Goal: Task Accomplishment & Management: Complete application form

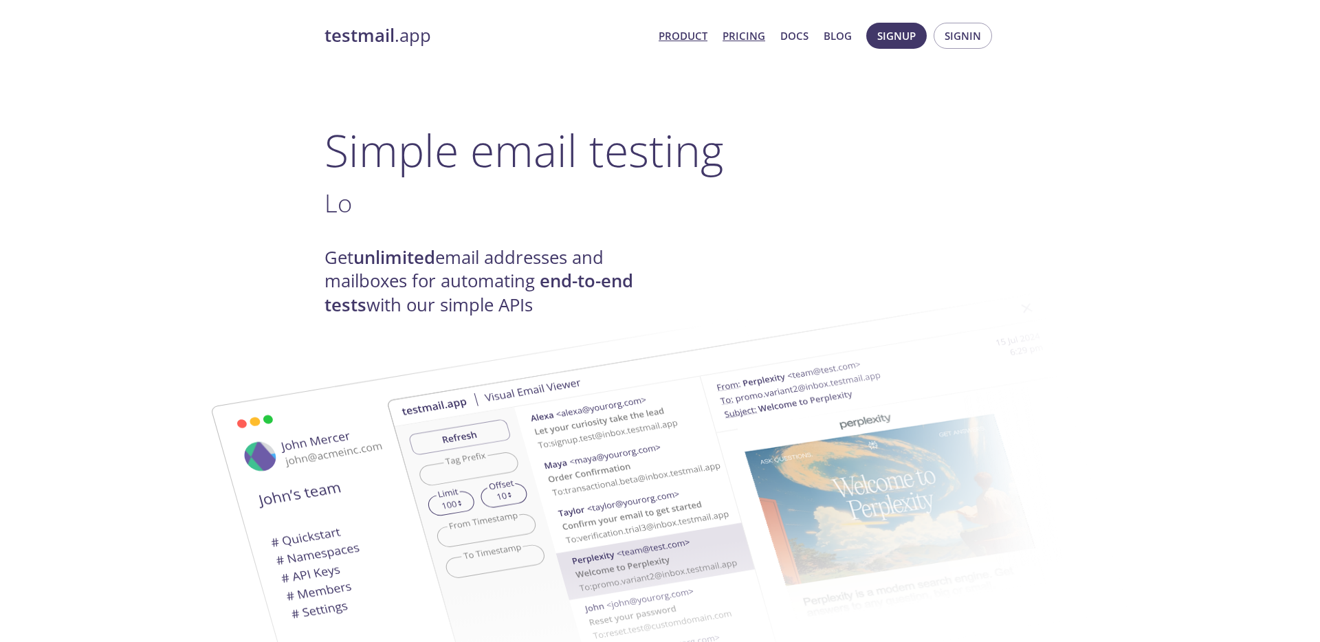
click at [739, 34] on link "Pricing" at bounding box center [743, 36] width 43 height 18
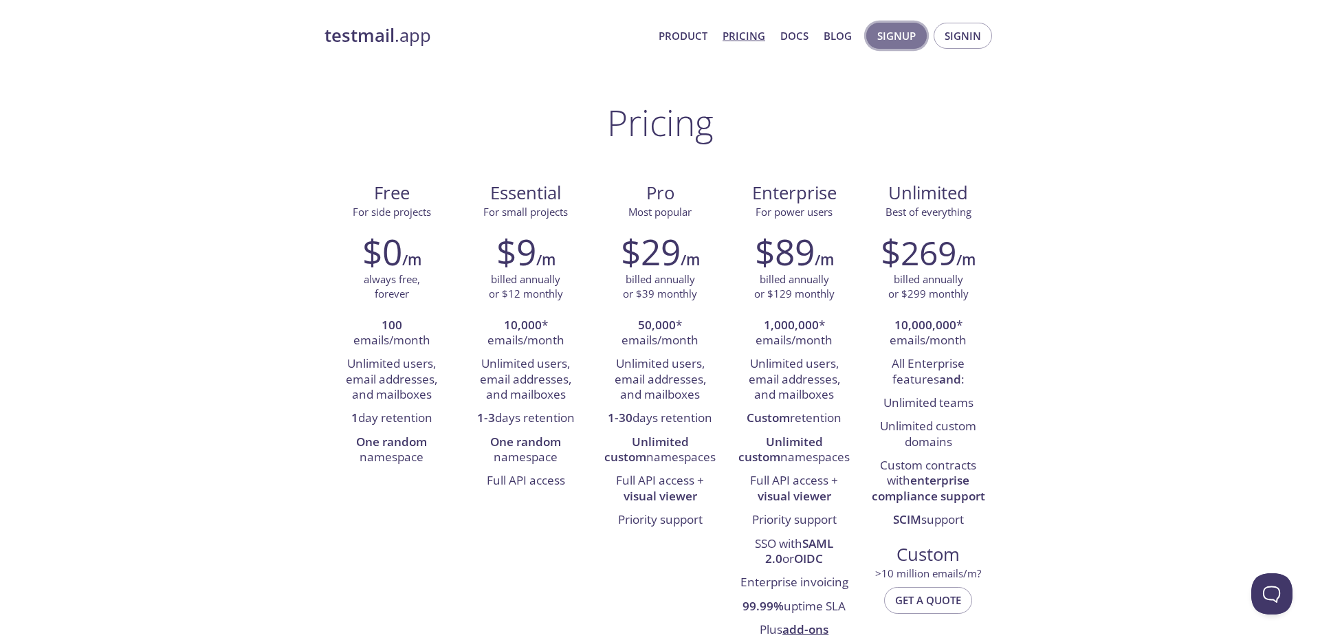
click at [894, 35] on span "Signup" at bounding box center [896, 36] width 38 height 18
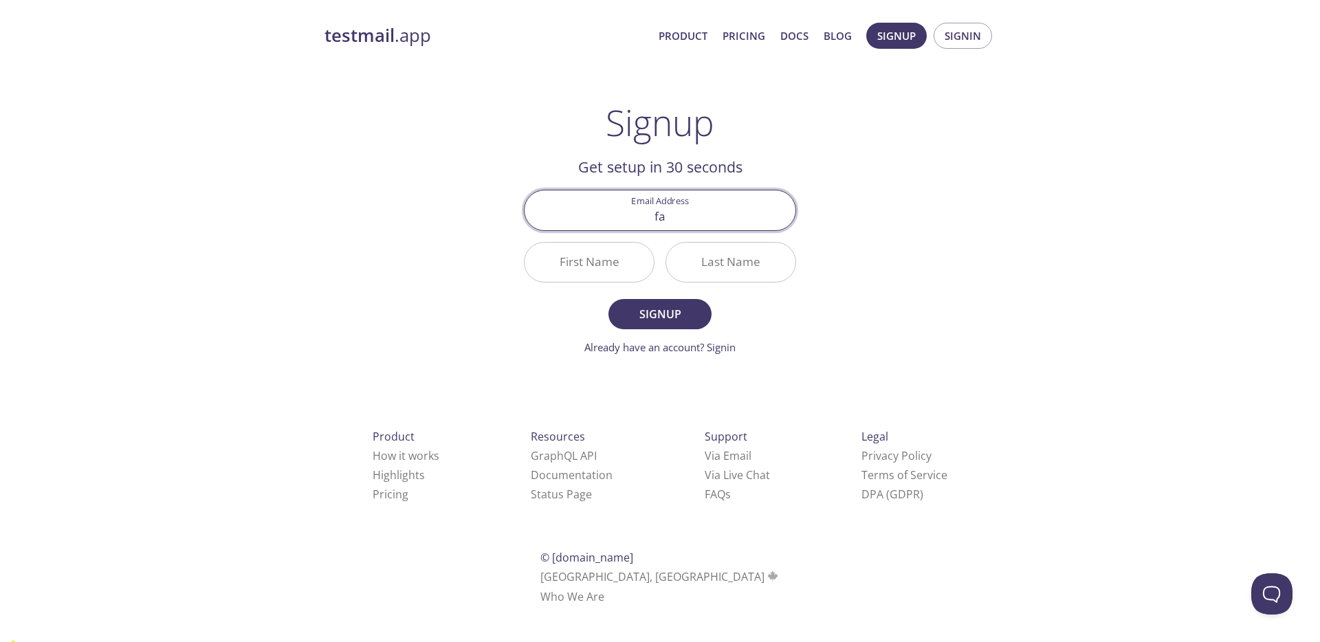
type input "f"
type input "[EMAIL_ADDRESS][DOMAIN_NAME]"
click at [575, 263] on input "First Name" at bounding box center [588, 262] width 129 height 39
type input "Go"
type input "favour"
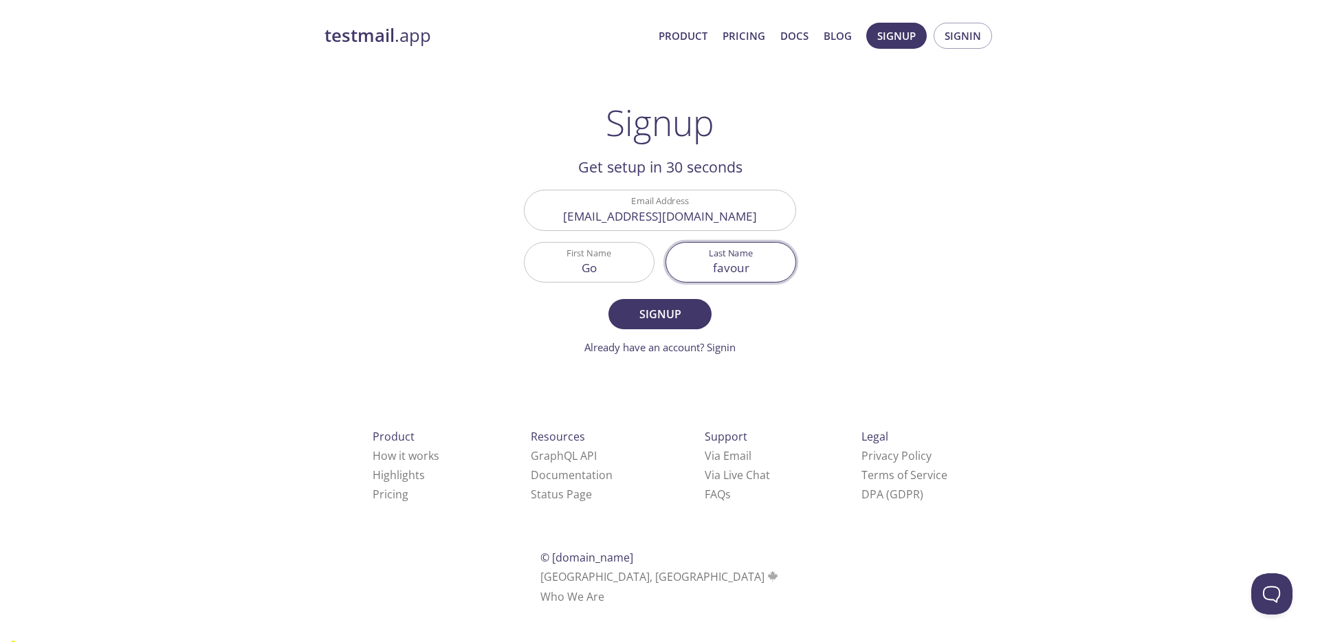
click at [670, 215] on input "[EMAIL_ADDRESS][DOMAIN_NAME]" at bounding box center [659, 209] width 271 height 39
click at [632, 216] on input "[EMAIL_ADDRESS][DOMAIN_NAME]" at bounding box center [659, 209] width 271 height 39
click at [664, 217] on input "@[DOMAIN_NAME]" at bounding box center [659, 209] width 271 height 39
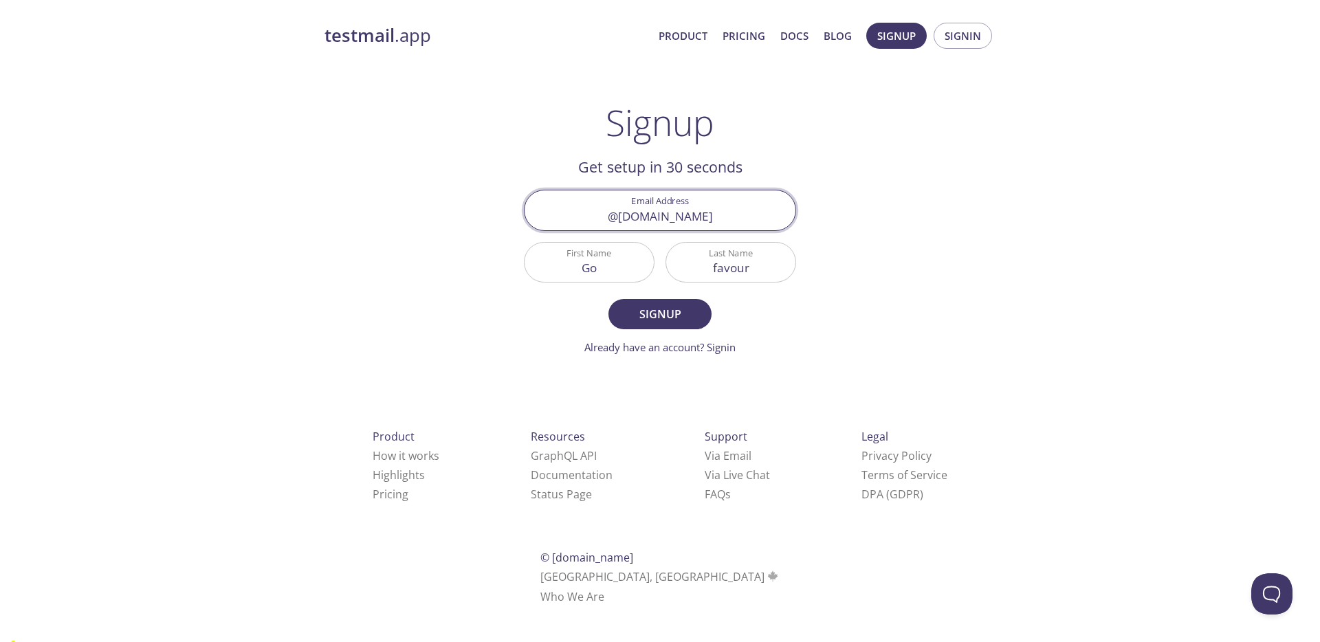
click at [664, 217] on input "@[DOMAIN_NAME]" at bounding box center [659, 209] width 271 height 39
paste input "ofavour"
click at [612, 217] on input "@[DOMAIN_NAME]" at bounding box center [659, 209] width 271 height 39
type input "[EMAIL_ADDRESS][DOMAIN_NAME]"
click at [612, 263] on input "Go" at bounding box center [588, 262] width 129 height 39
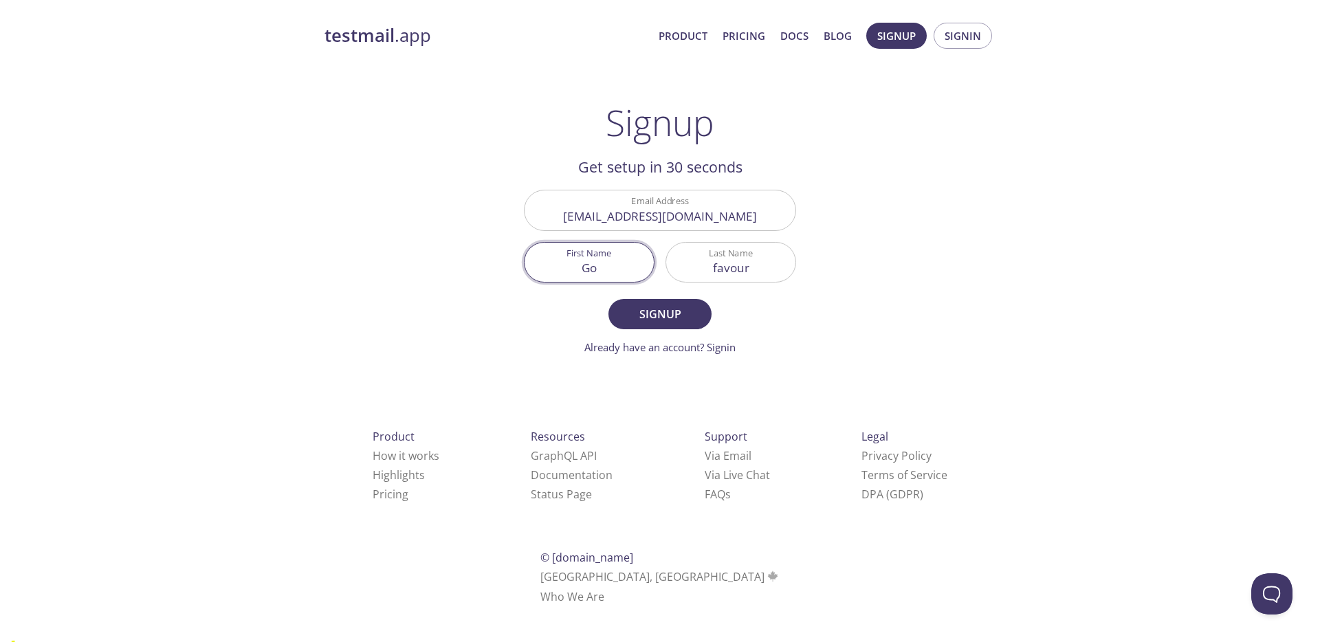
click at [612, 264] on input "Go" at bounding box center [588, 262] width 129 height 39
type input "Priyanka"
type input "K"
click at [654, 313] on span "Signup" at bounding box center [659, 313] width 73 height 19
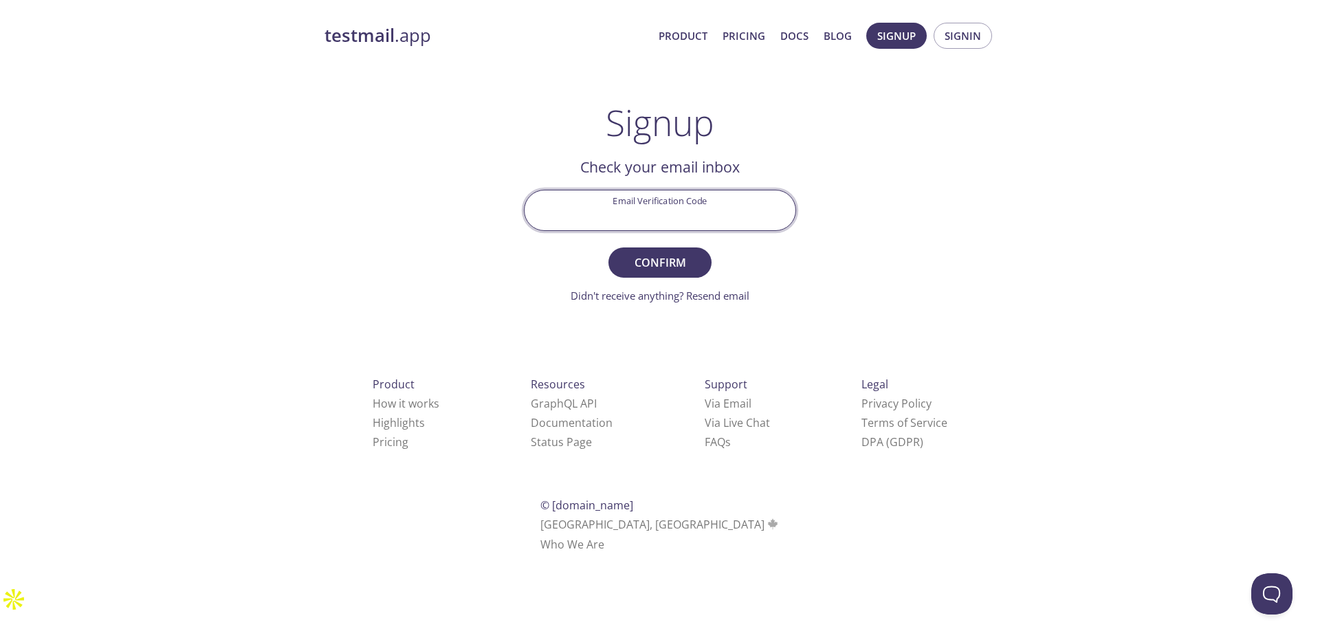
click at [625, 207] on input "Email Verification Code" at bounding box center [659, 209] width 271 height 39
click at [498, 244] on div "testmail .app Product Pricing Docs Blog Signup Signin Signup Get setup in 30 se…" at bounding box center [660, 303] width 704 height 579
click at [682, 209] on input "Email Verification Code" at bounding box center [659, 209] width 271 height 39
click at [506, 246] on div "testmail .app Product Pricing Docs Blog Signup Signin Signup Get setup in 30 se…" at bounding box center [660, 303] width 704 height 579
click at [346, 36] on strong "testmail" at bounding box center [359, 35] width 70 height 24
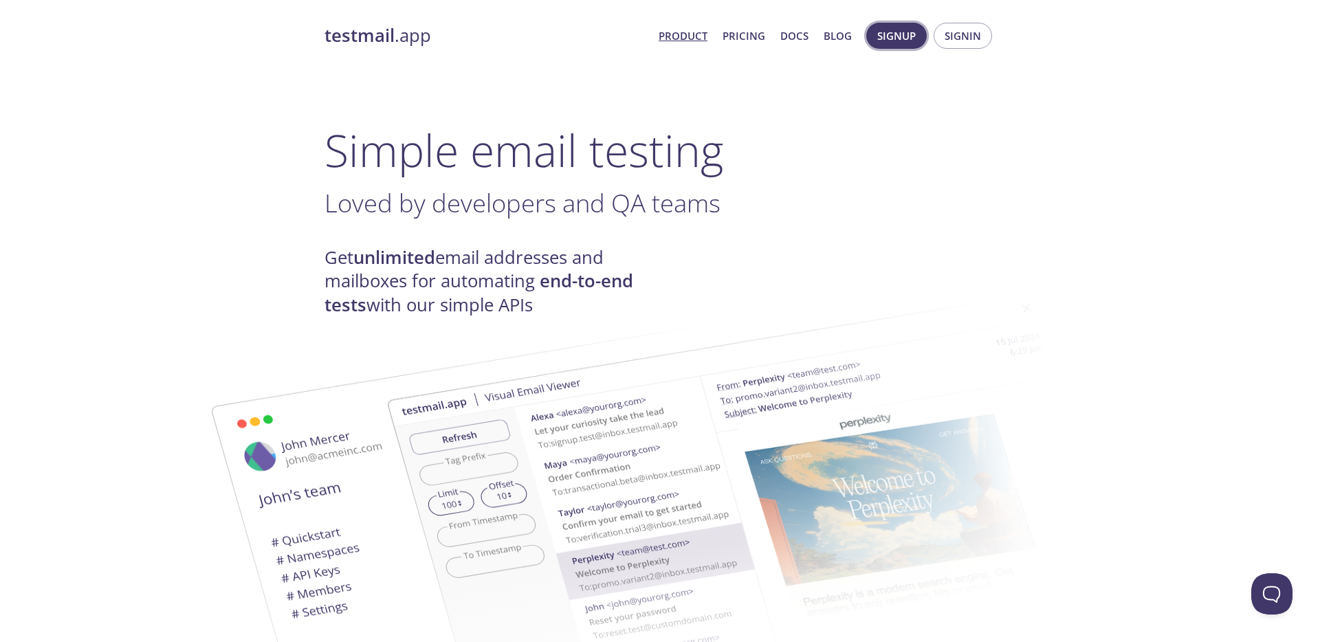
click at [891, 41] on span "Signup" at bounding box center [896, 36] width 38 height 18
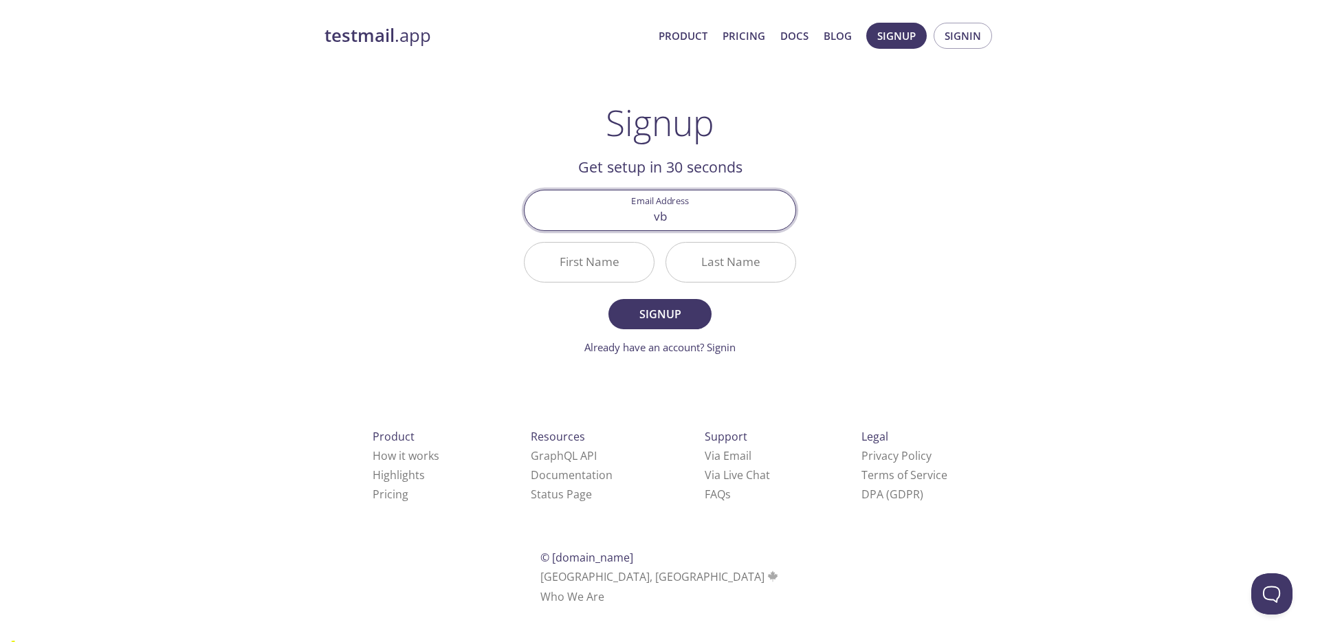
type input "[EMAIL_ADDRESS][DOMAIN_NAME]"
click at [584, 263] on input "First Name" at bounding box center [588, 262] width 129 height 39
type input "Bala"
type input "T"
click at [585, 273] on input "Bala" at bounding box center [588, 262] width 129 height 39
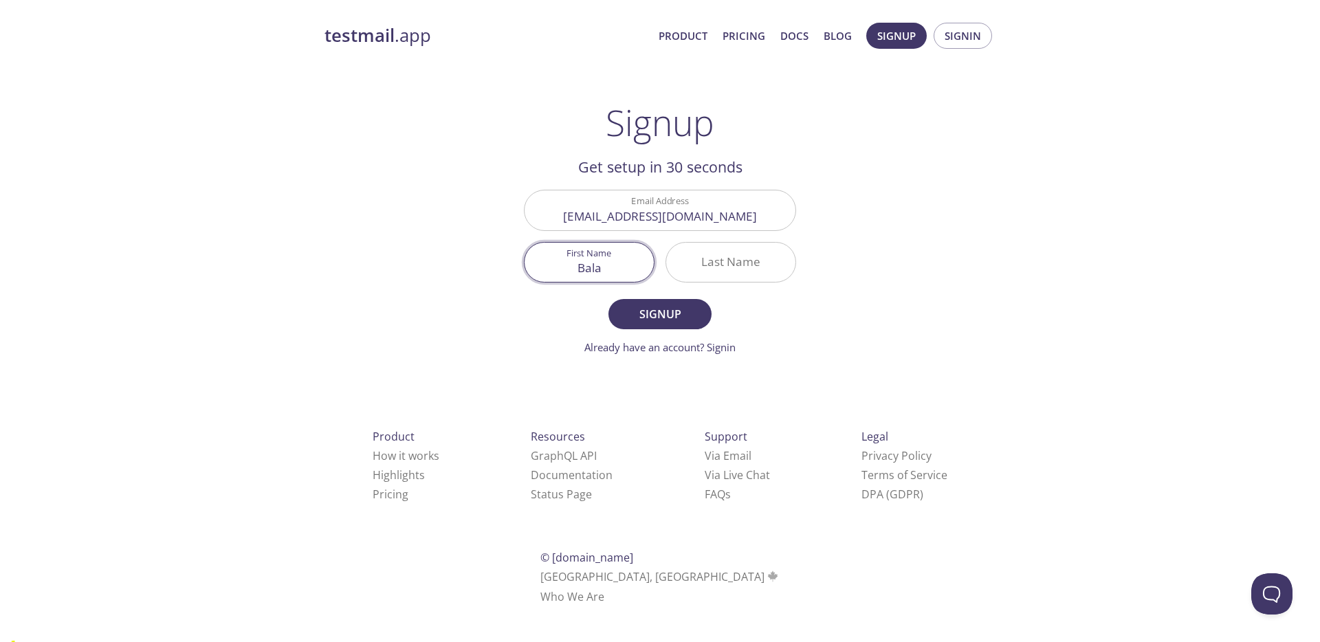
click at [585, 273] on input "Bala" at bounding box center [588, 262] width 129 height 39
type input "TEST"
click at [661, 310] on span "Signup" at bounding box center [659, 313] width 73 height 19
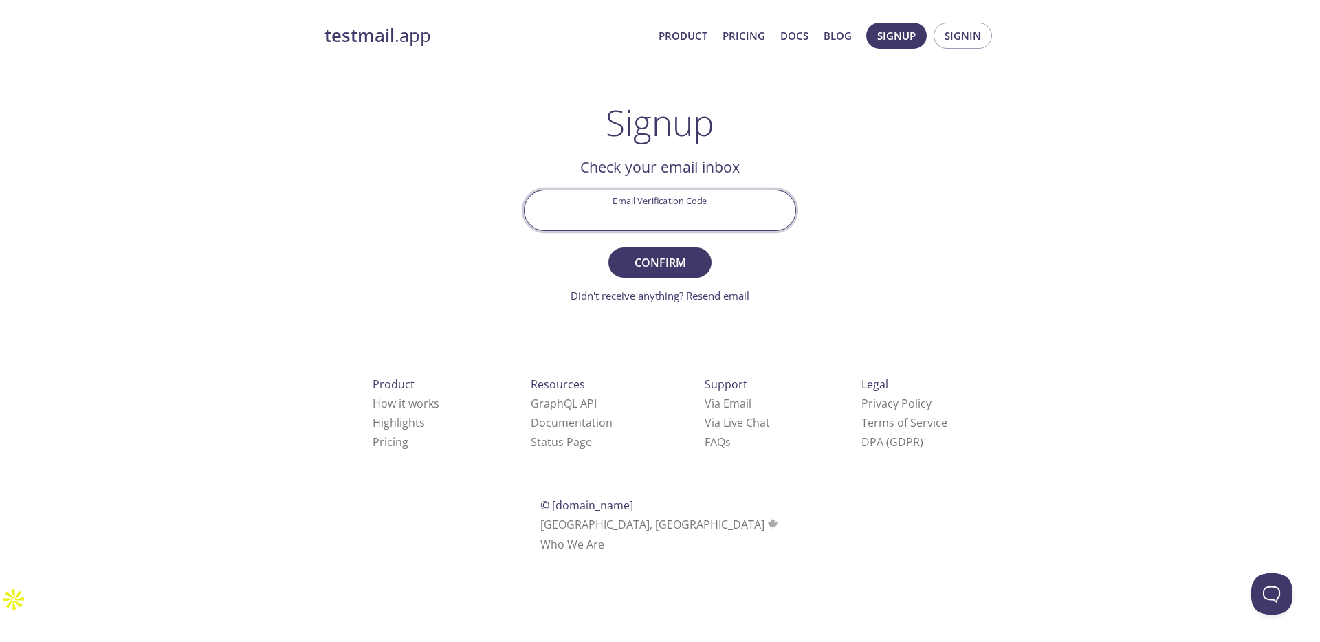
click at [633, 194] on input "Email Verification Code" at bounding box center [659, 209] width 271 height 39
click at [535, 173] on h2 "Check your email inbox" at bounding box center [660, 166] width 272 height 23
click at [661, 213] on input "Email Verification Code" at bounding box center [659, 209] width 271 height 39
type input "blvpcht"
click at [662, 256] on span "Confirm" at bounding box center [659, 262] width 73 height 19
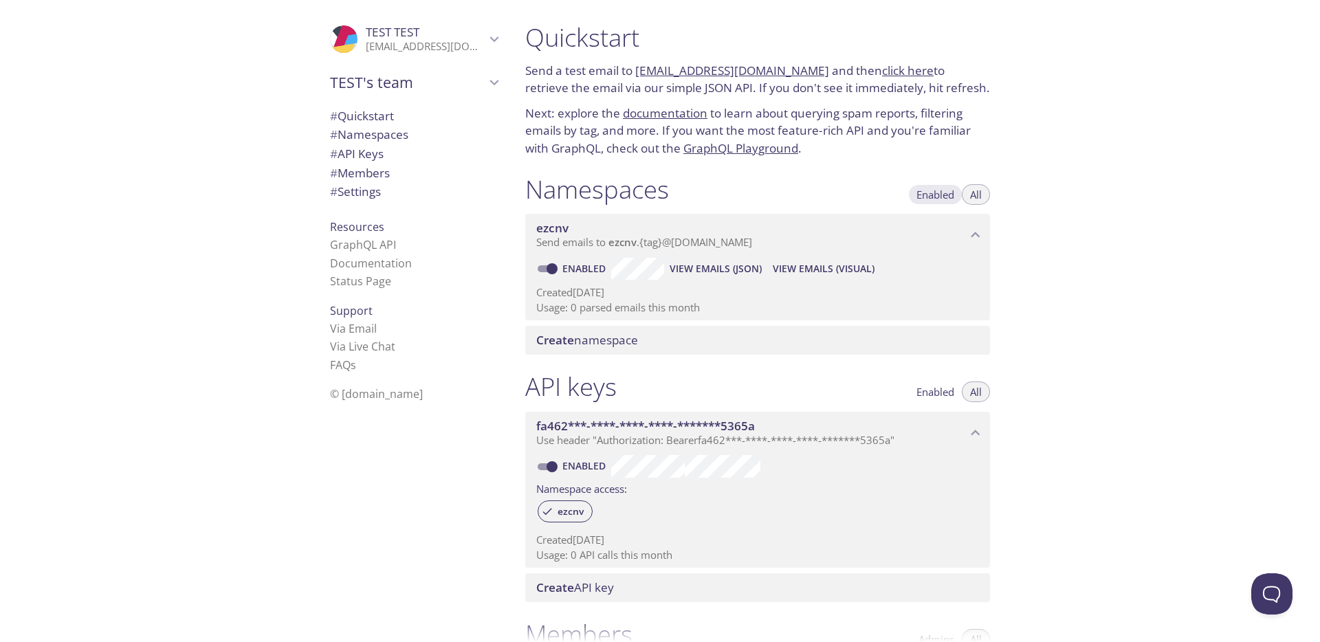
click at [927, 195] on span "Enabled" at bounding box center [935, 195] width 38 height 0
click at [676, 243] on span "Send emails to [PERSON_NAME] . {tag} @[DOMAIN_NAME]" at bounding box center [644, 242] width 216 height 14
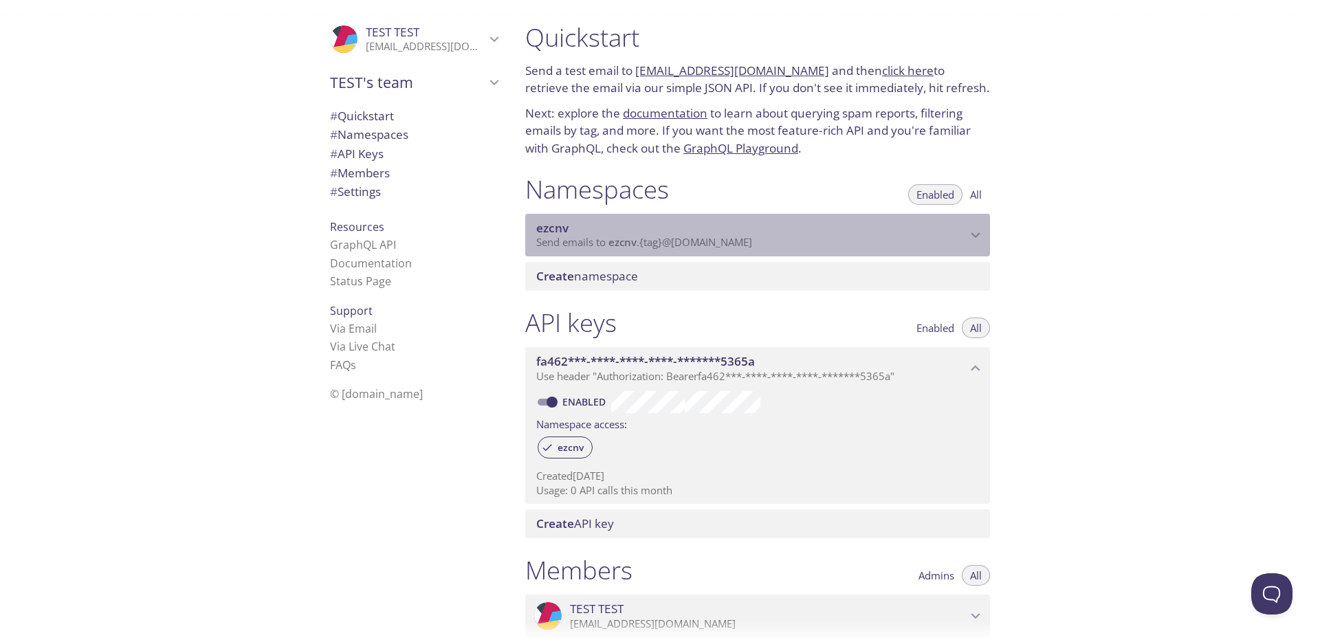
click at [682, 241] on span "Send emails to [PERSON_NAME] . {tag} @[DOMAIN_NAME]" at bounding box center [644, 242] width 216 height 14
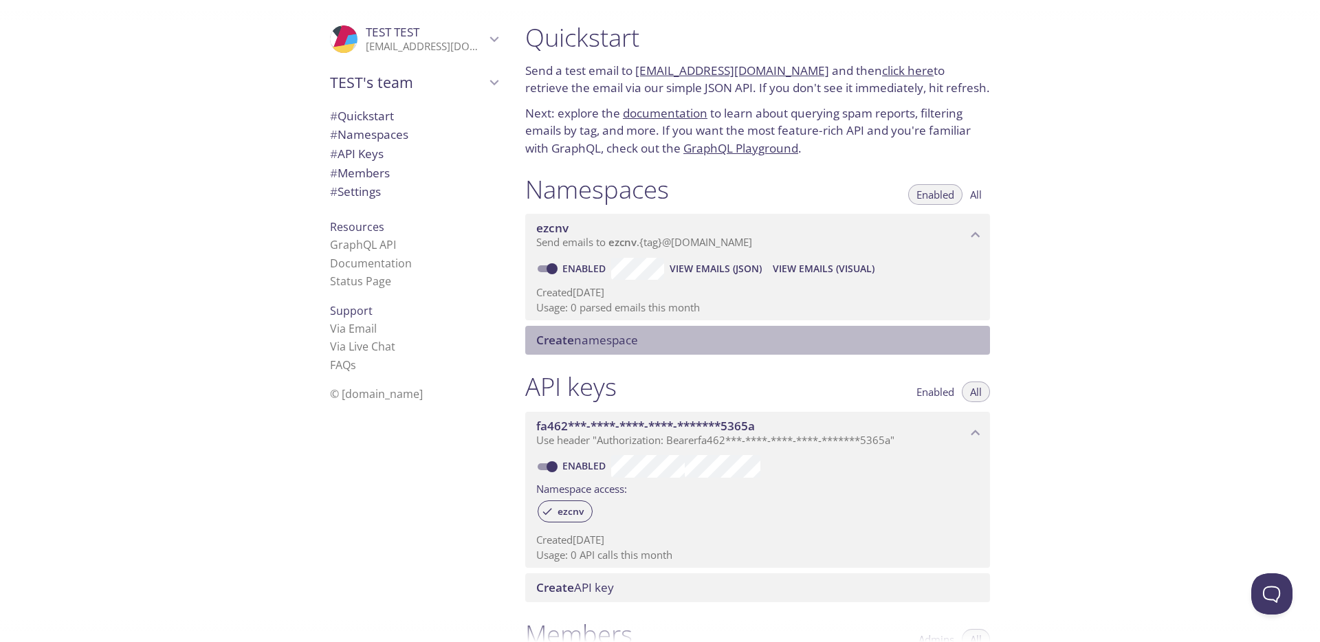
click at [596, 343] on span "Create namespace" at bounding box center [587, 340] width 102 height 16
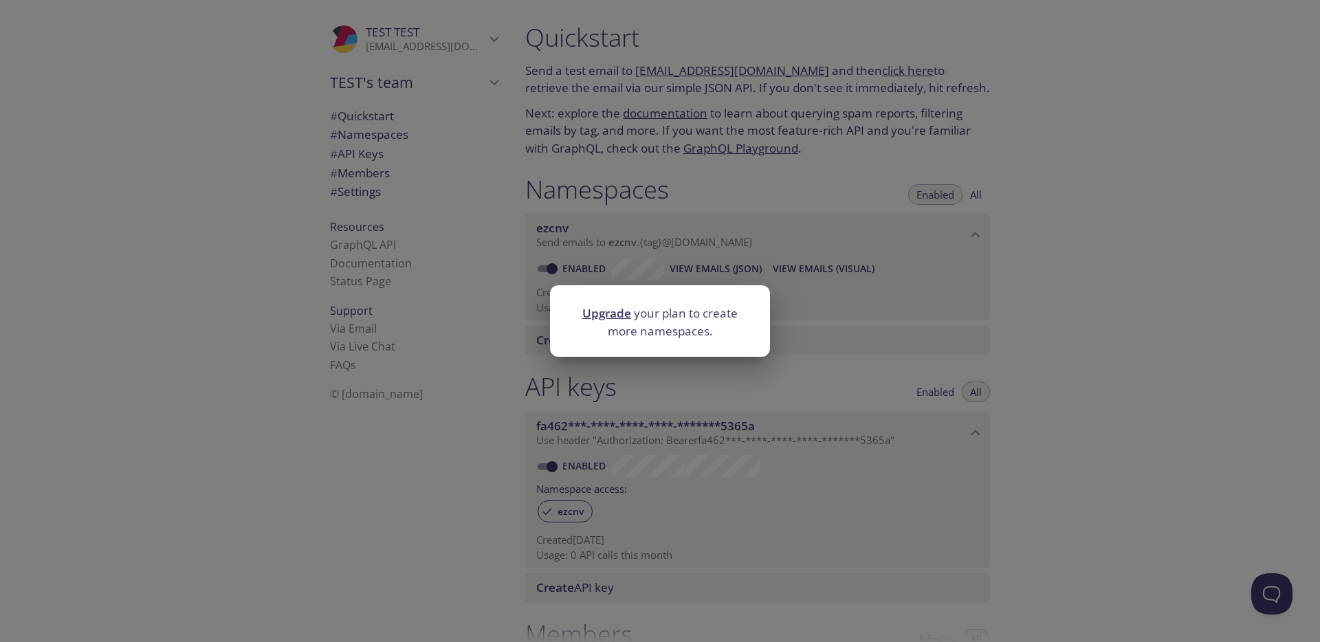
click at [959, 310] on div "Upgrade your plan to create more namespaces." at bounding box center [660, 321] width 1320 height 642
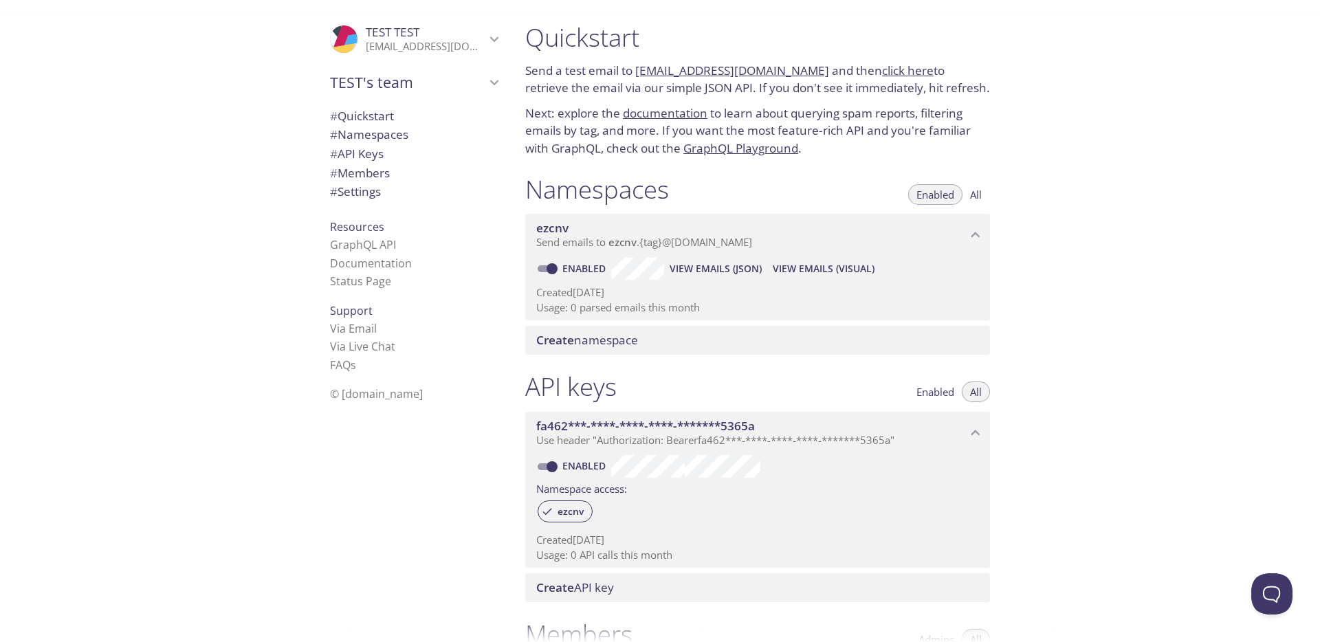
click at [883, 69] on link "click here" at bounding box center [908, 71] width 52 height 16
click at [379, 118] on span "# Quickstart" at bounding box center [362, 116] width 64 height 16
